Goal: Task Accomplishment & Management: Complete application form

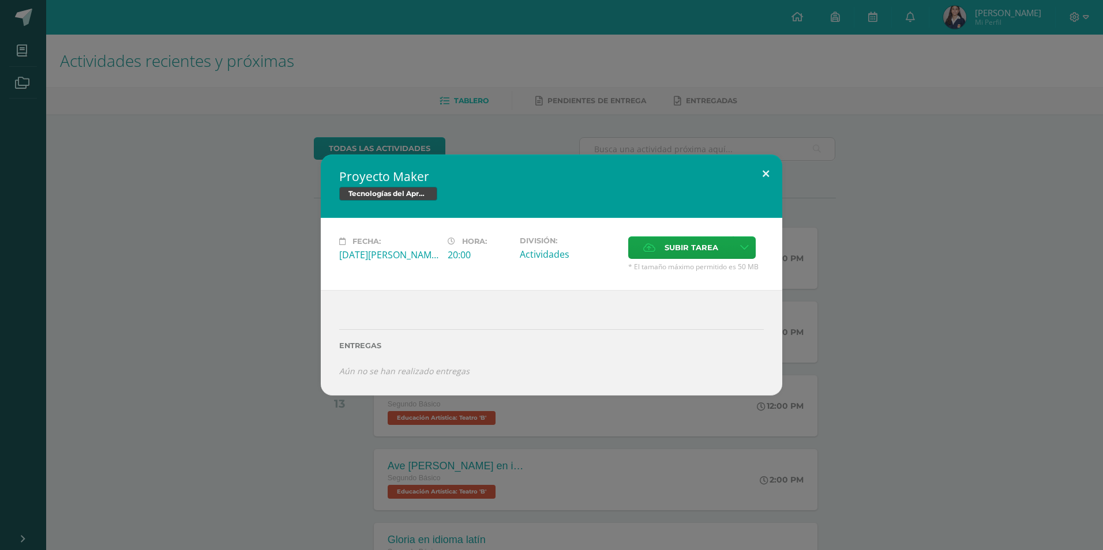
click at [763, 160] on button at bounding box center [765, 174] width 33 height 39
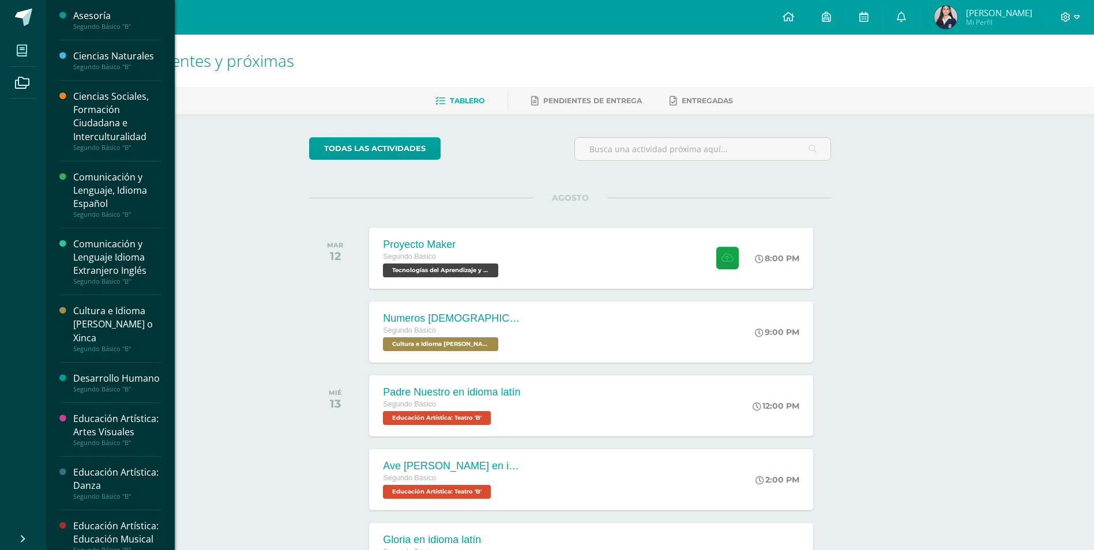
click at [25, 48] on icon at bounding box center [22, 51] width 10 height 12
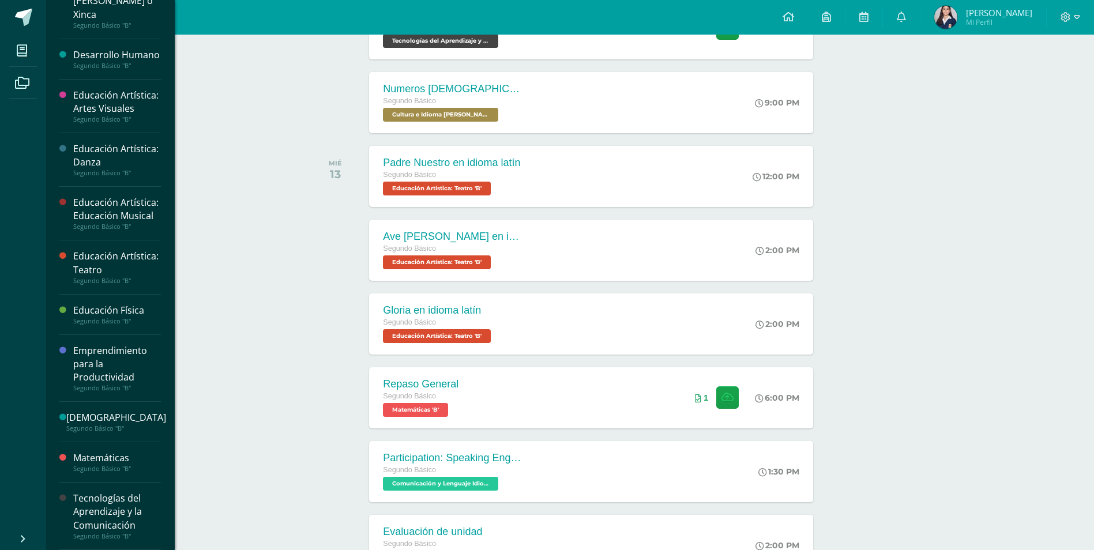
scroll to position [231, 0]
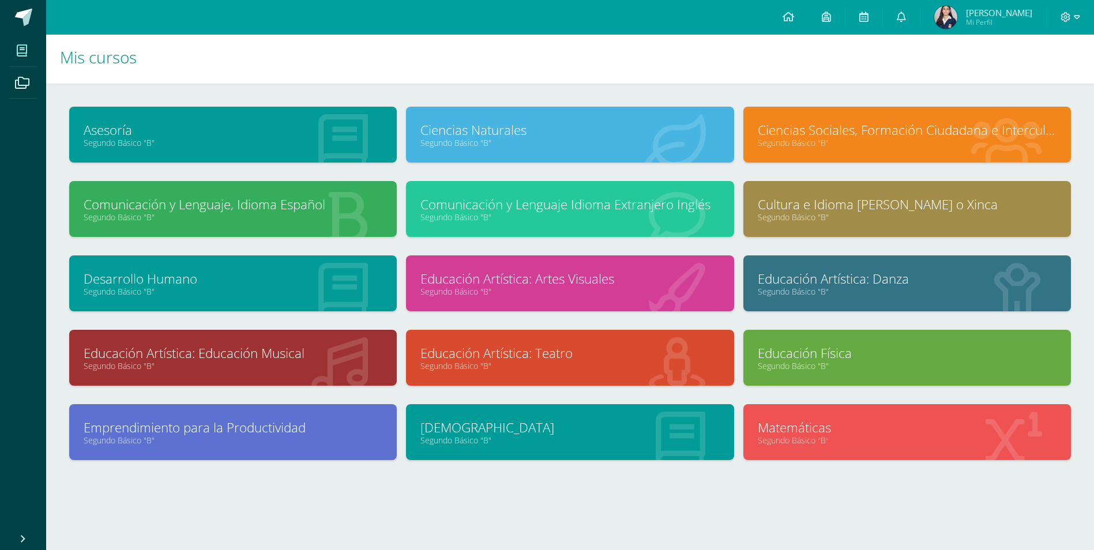
scroll to position [5, 0]
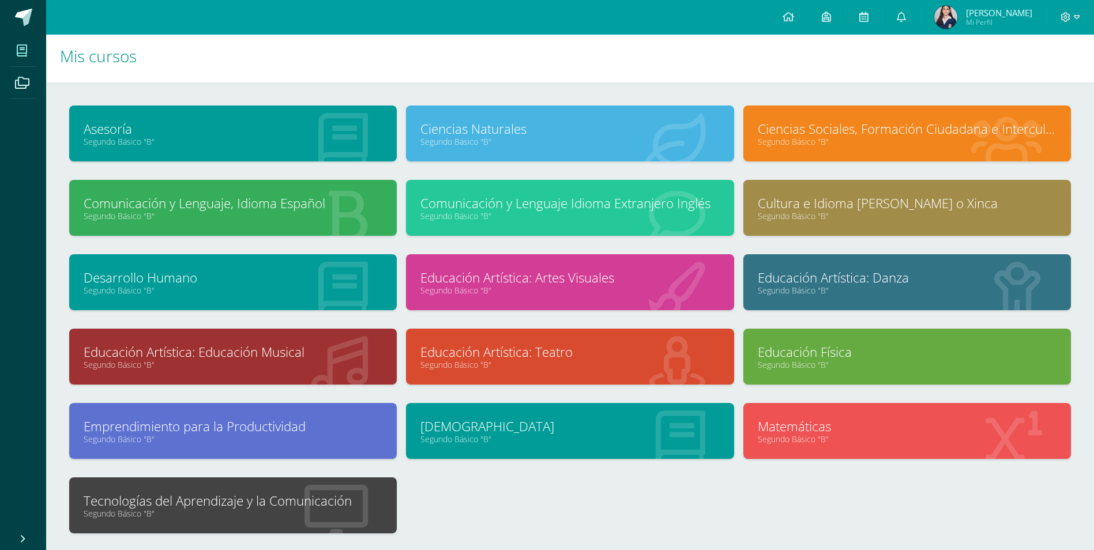
click at [156, 508] on link "Tecnologías del Aprendizaje y la Comunicación" at bounding box center [233, 501] width 299 height 18
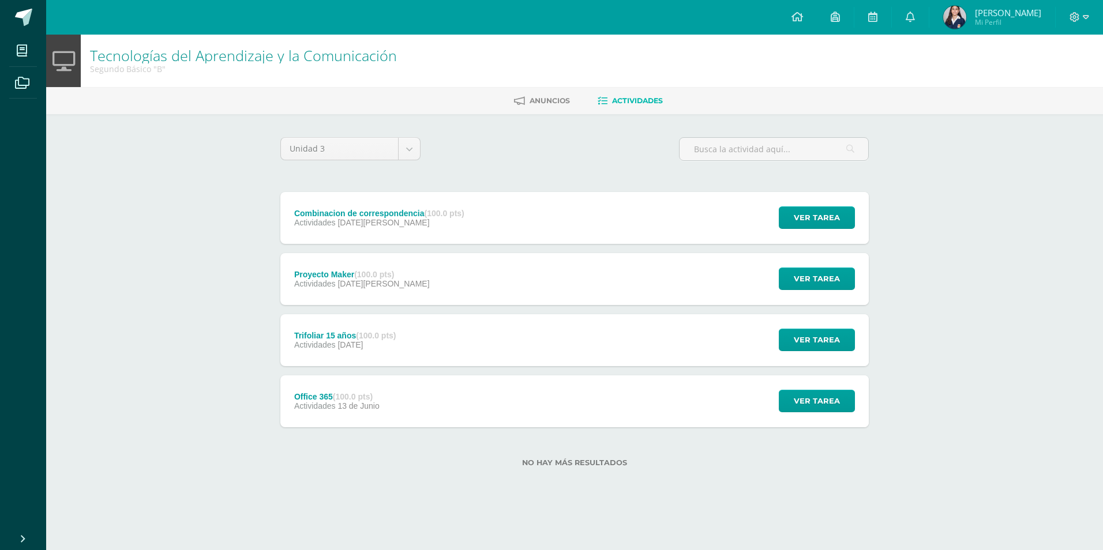
click at [369, 235] on div "Combinacion de correspondencia (100.0 pts) Actividades [DATE][PERSON_NAME]" at bounding box center [379, 218] width 198 height 52
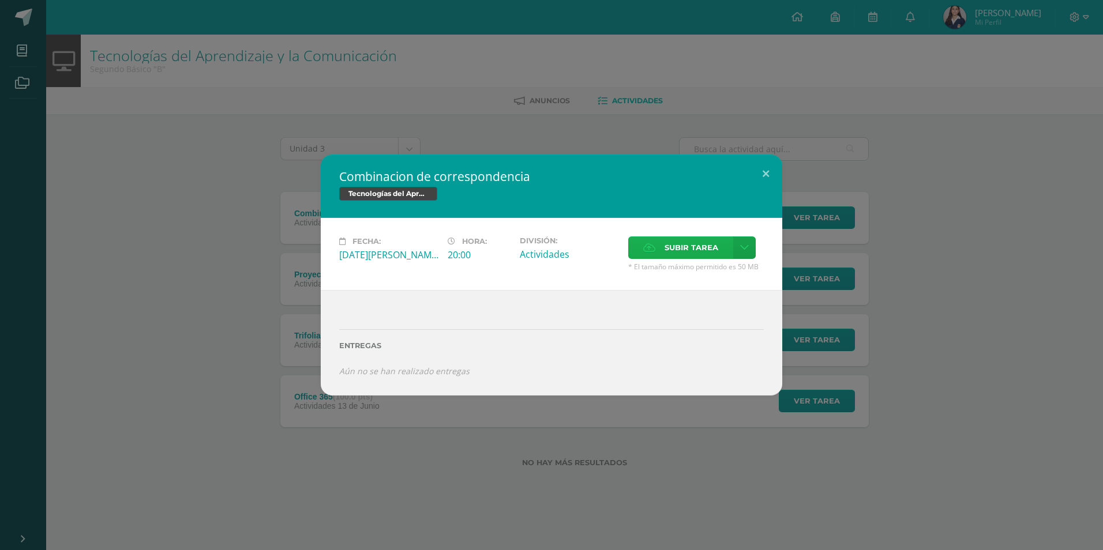
click at [677, 246] on span "Subir tarea" at bounding box center [691, 247] width 54 height 21
click at [0, 0] on input "Subir tarea" at bounding box center [0, 0] width 0 height 0
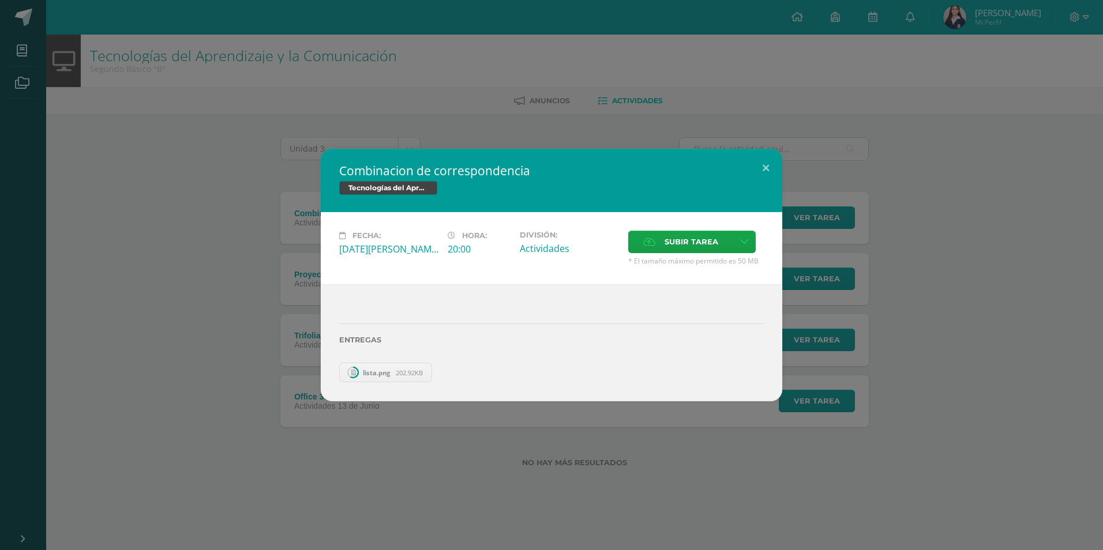
click at [403, 373] on span "202.92KB" at bounding box center [409, 373] width 27 height 9
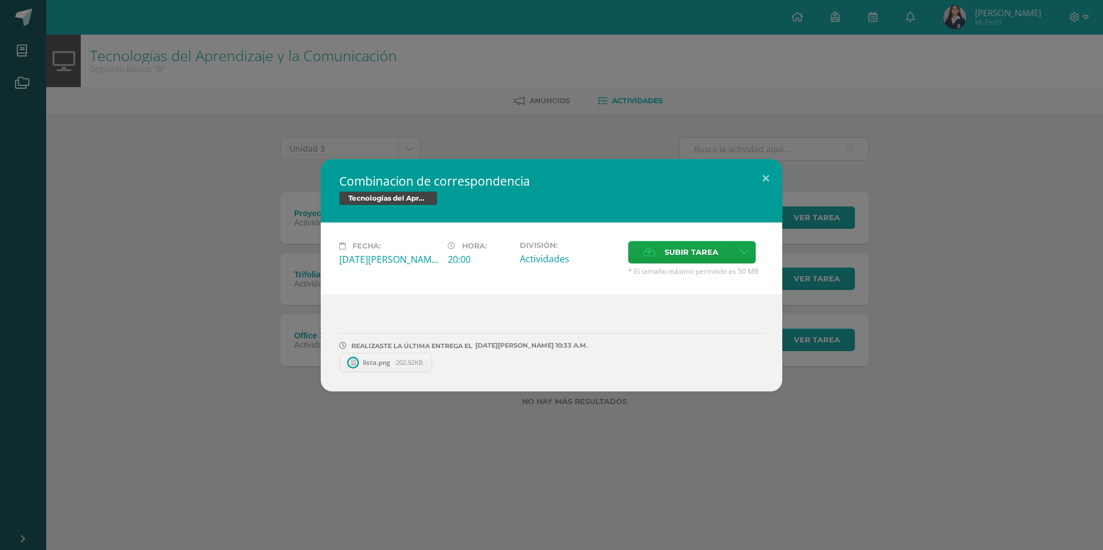
click at [401, 365] on span "202.92KB" at bounding box center [409, 362] width 27 height 9
click at [699, 260] on span "Subir tarea" at bounding box center [691, 252] width 54 height 21
click at [0, 0] on input "Subir tarea" at bounding box center [0, 0] width 0 height 0
click at [528, 359] on span "carta segundo b 1.docx" at bounding box center [506, 362] width 85 height 9
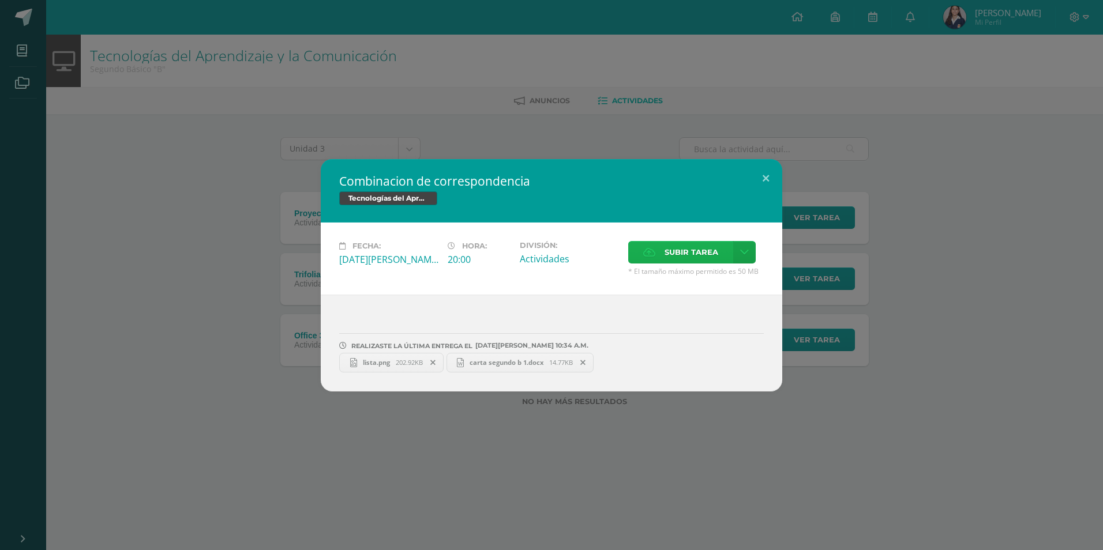
click at [678, 243] on span "Subir tarea" at bounding box center [691, 252] width 54 height 21
click at [0, 0] on input "Subir tarea" at bounding box center [0, 0] width 0 height 0
click at [769, 173] on button at bounding box center [765, 178] width 33 height 39
